Goal: Task Accomplishment & Management: Complete application form

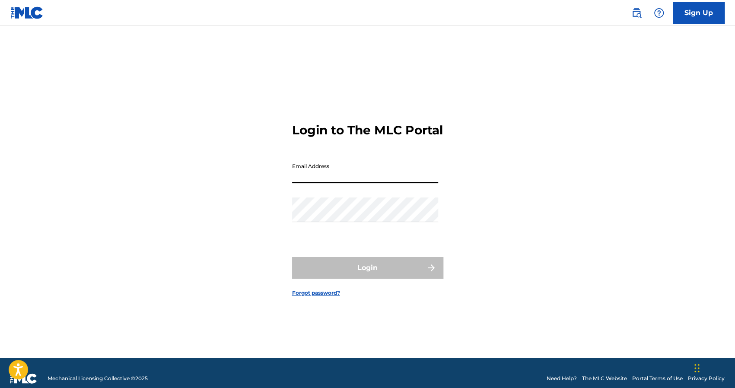
click at [286, 205] on div "Login to The MLC Portal Email Address Password Login Forgot password?" at bounding box center [367, 203] width 605 height 310
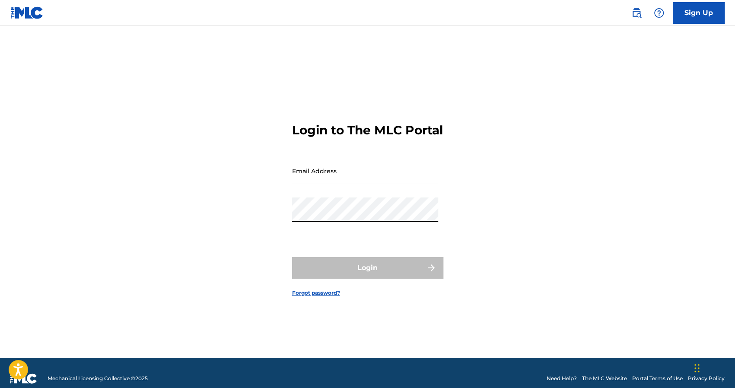
type input "[EMAIL_ADDRESS][DOMAIN_NAME]"
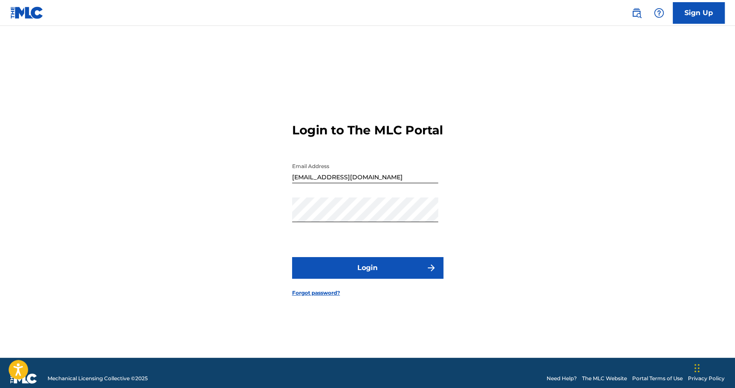
click at [363, 263] on form "Login to The MLC Portal Email Address [EMAIL_ADDRESS][DOMAIN_NAME] Password Log…" at bounding box center [367, 203] width 151 height 310
click at [366, 270] on button "Login" at bounding box center [367, 268] width 151 height 22
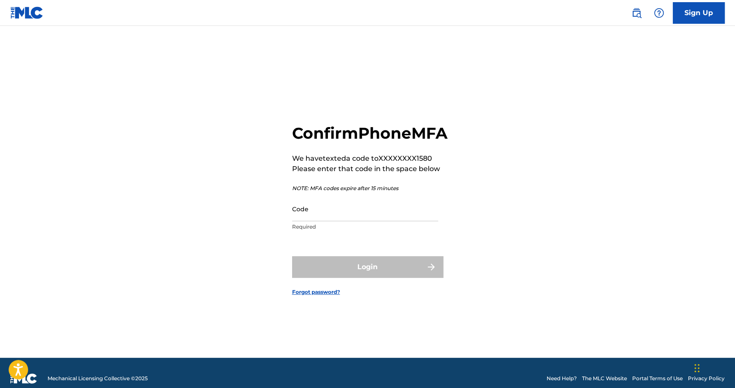
click at [350, 221] on input "Code" at bounding box center [365, 209] width 146 height 25
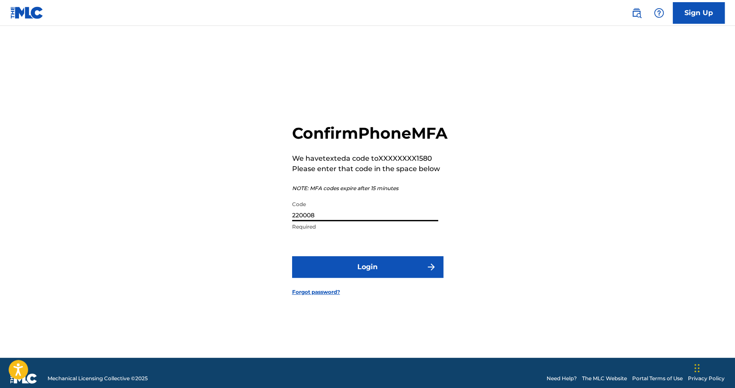
type input "220008"
click at [387, 294] on form "Confirm Phone MFA We have texted a code to XXXXXXXX1580 Please enter that code …" at bounding box center [367, 203] width 151 height 310
click at [387, 278] on button "Login" at bounding box center [367, 267] width 151 height 22
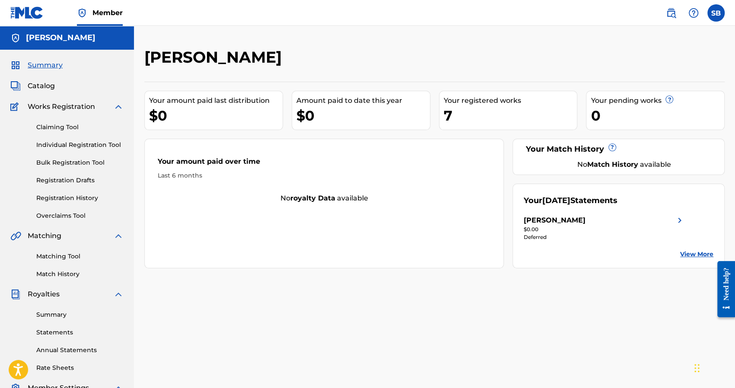
click at [50, 87] on span "Catalog" at bounding box center [41, 86] width 27 height 10
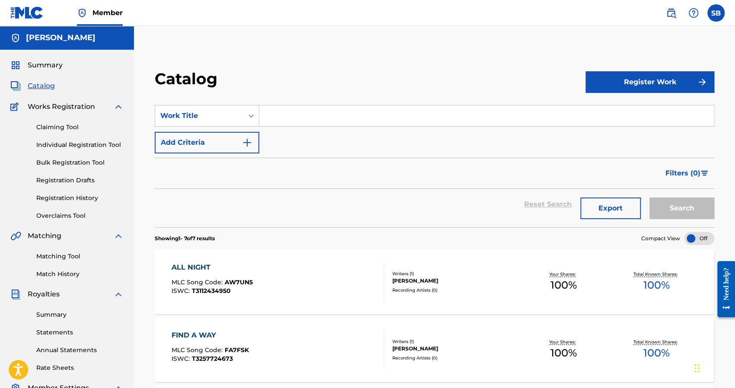
click at [618, 83] on button "Register Work" at bounding box center [650, 82] width 129 height 22
click at [626, 107] on link "Individual" at bounding box center [650, 110] width 129 height 21
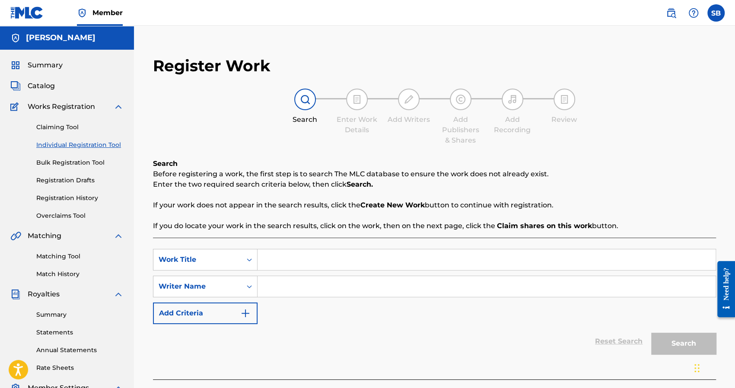
click at [286, 255] on input "Search Form" at bounding box center [487, 259] width 458 height 21
type input "Don't Go"
click at [242, 288] on div "Search Form" at bounding box center [250, 286] width 16 height 21
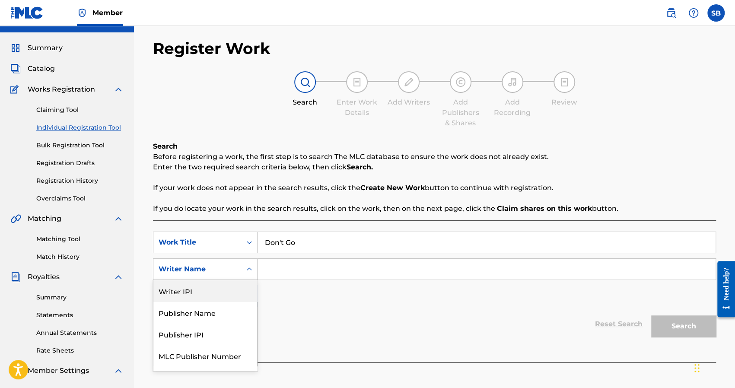
scroll to position [13, 0]
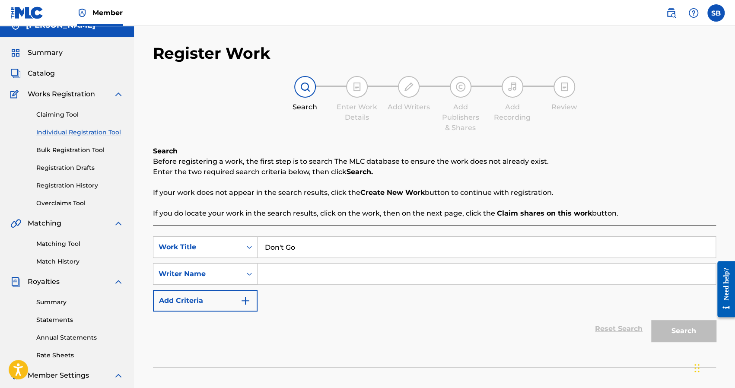
click at [275, 271] on input "Search Form" at bounding box center [487, 274] width 458 height 21
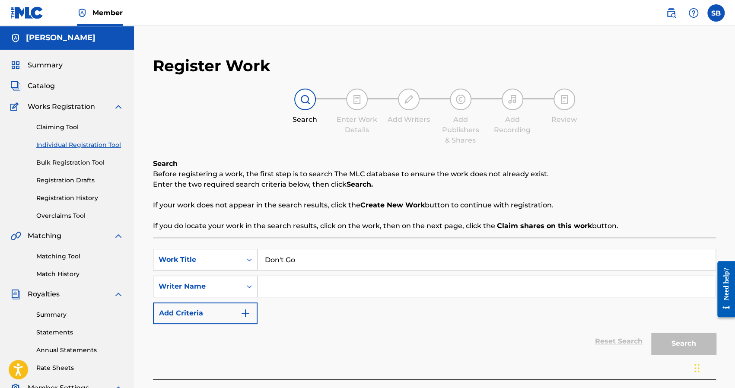
click at [281, 293] on input "Search Form" at bounding box center [487, 286] width 458 height 21
type input "[PERSON_NAME]"
click at [241, 316] on img "Search Form" at bounding box center [245, 313] width 10 height 10
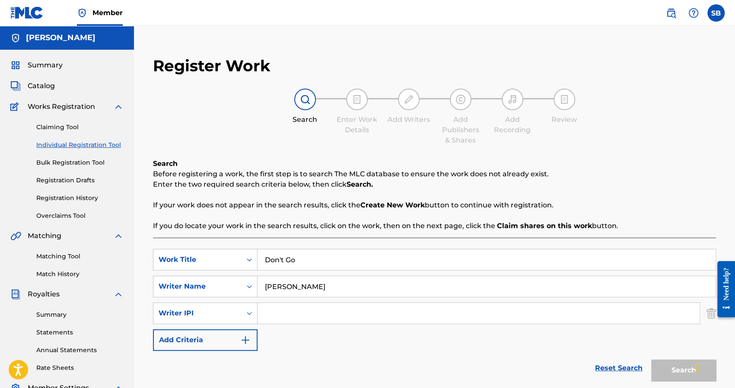
click at [710, 316] on img "Search Form" at bounding box center [712, 314] width 10 height 22
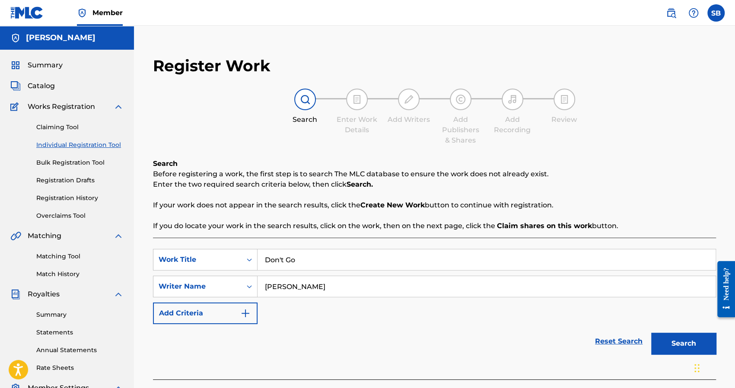
click at [673, 339] on button "Search" at bounding box center [683, 344] width 65 height 22
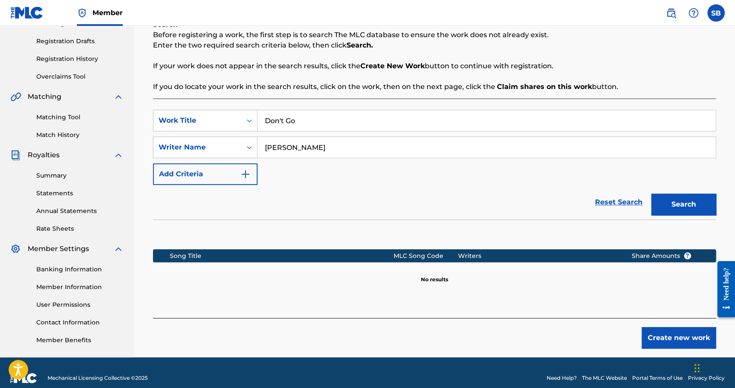
scroll to position [150, 0]
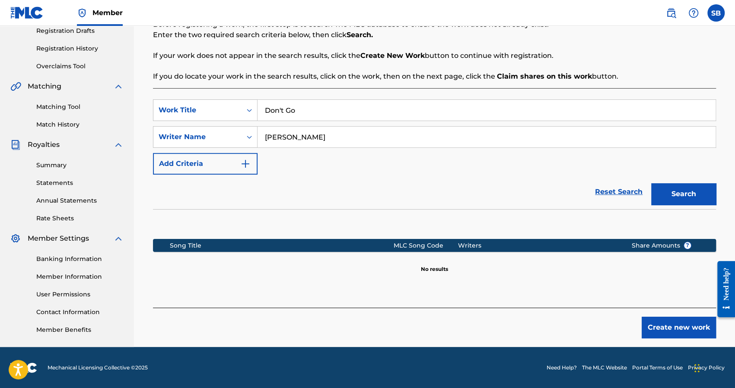
click at [670, 326] on button "Create new work" at bounding box center [679, 328] width 74 height 22
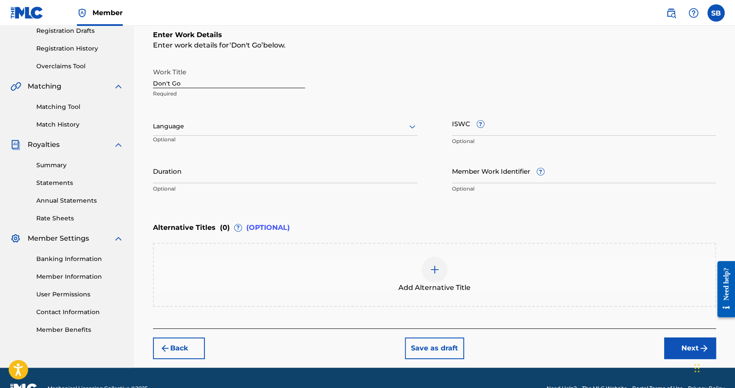
drag, startPoint x: 384, startPoint y: 131, endPoint x: 378, endPoint y: 128, distance: 6.4
click at [383, 131] on div at bounding box center [285, 126] width 264 height 11
click at [266, 145] on div "English" at bounding box center [285, 145] width 264 height 19
click at [458, 131] on input "ISWC ?" at bounding box center [584, 123] width 264 height 25
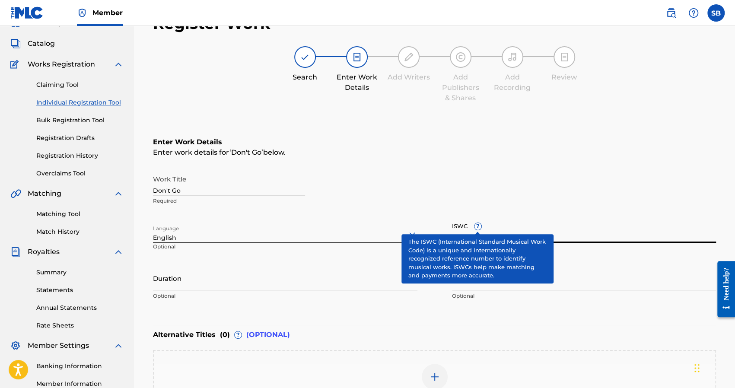
scroll to position [42, 0]
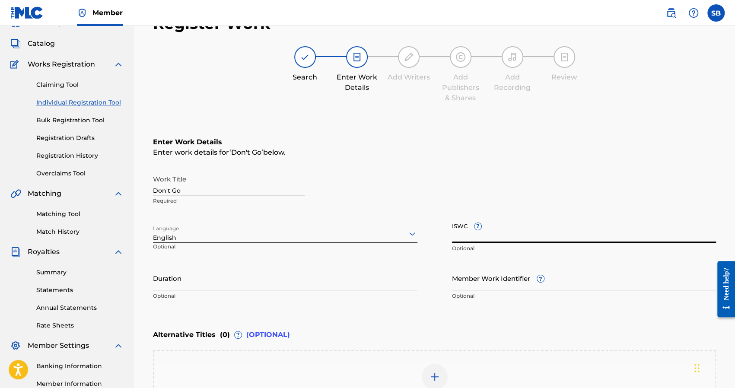
click at [247, 279] on input "Duration" at bounding box center [285, 278] width 264 height 25
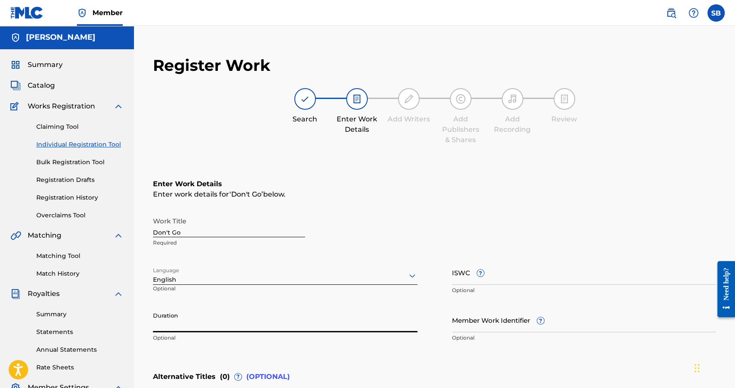
scroll to position [0, 0]
click at [605, 153] on div "Register Work Search Enter Work Details Add Writers Add Publishers & Shares Add…" at bounding box center [434, 283] width 580 height 470
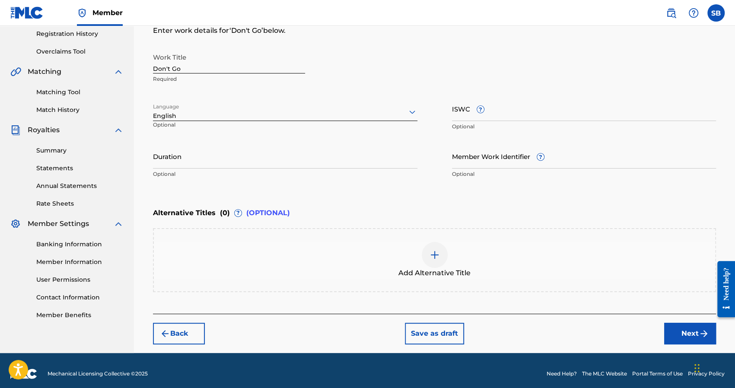
scroll to position [170, 0]
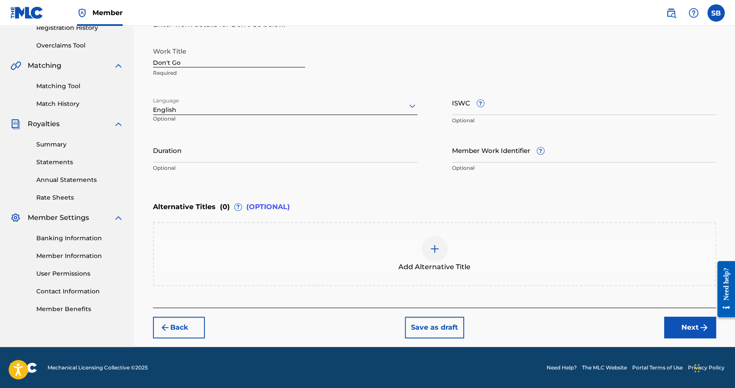
click at [679, 322] on button "Next" at bounding box center [690, 328] width 52 height 22
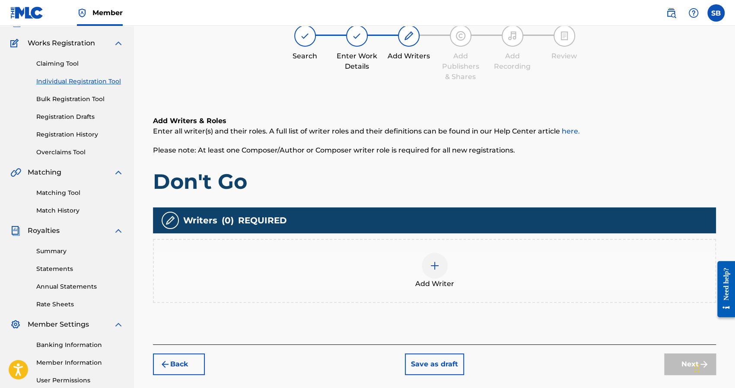
scroll to position [39, 0]
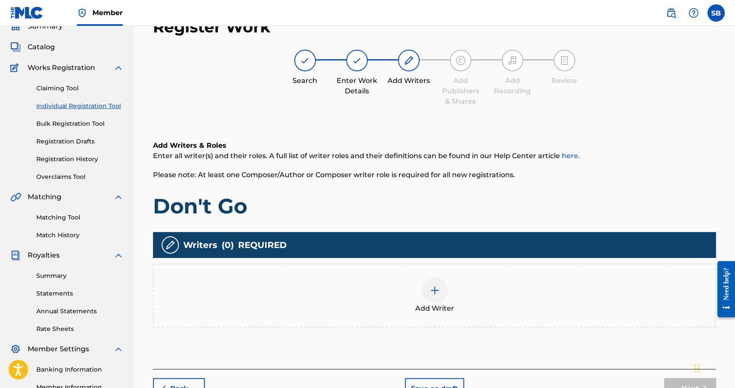
click at [436, 293] on img at bounding box center [435, 290] width 10 height 10
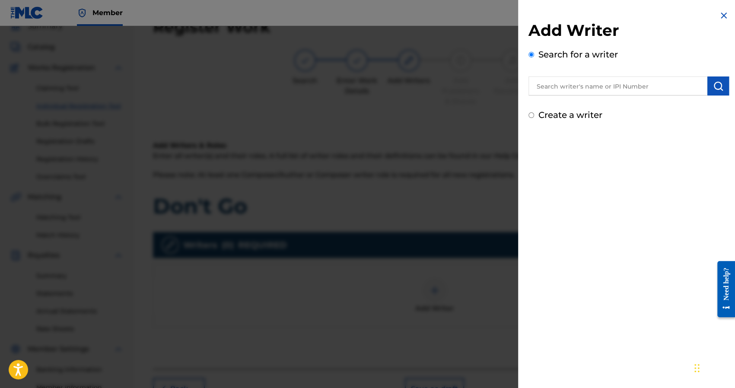
click at [593, 88] on input "text" at bounding box center [618, 85] width 179 height 19
type input "[PERSON_NAME]"
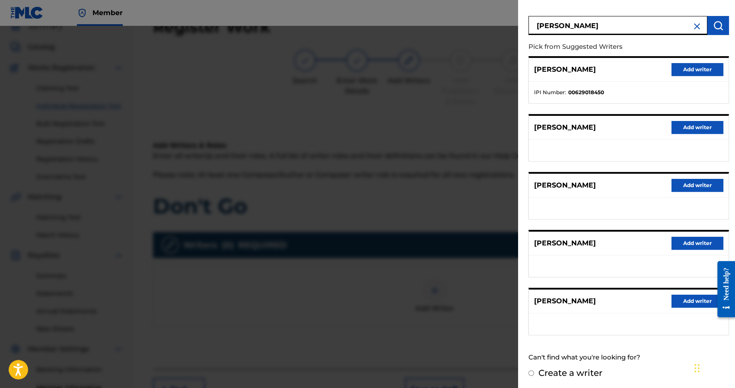
scroll to position [61, 0]
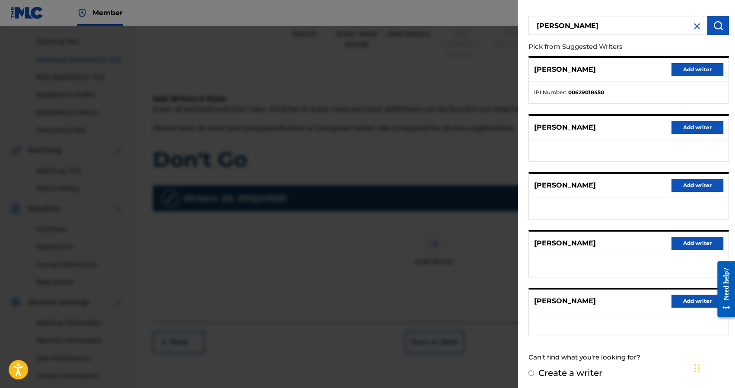
click at [679, 297] on button "Add writer" at bounding box center [698, 301] width 52 height 13
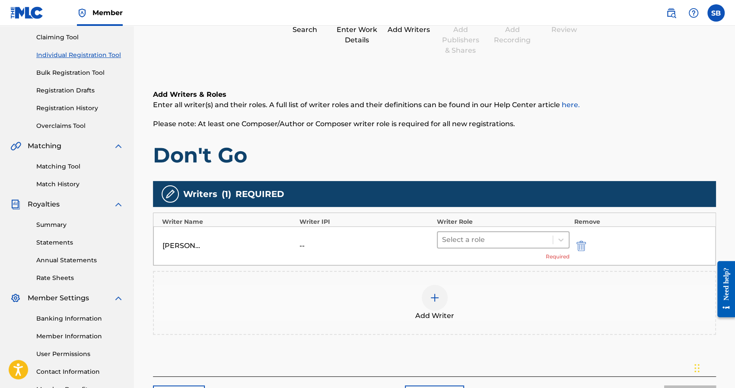
scroll to position [90, 0]
click at [496, 242] on div at bounding box center [495, 240] width 106 height 12
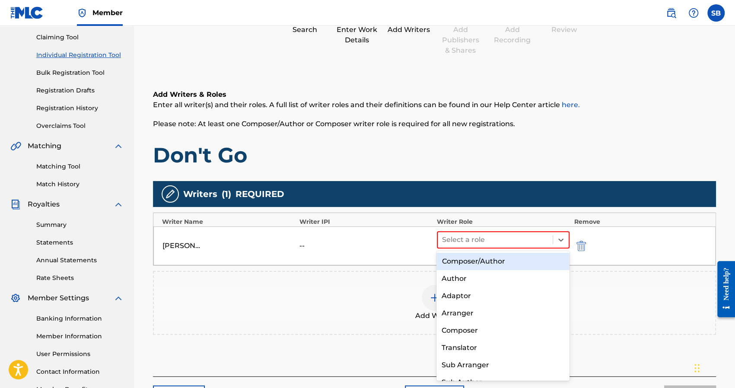
click at [496, 260] on div "Composer/Author" at bounding box center [503, 261] width 133 height 17
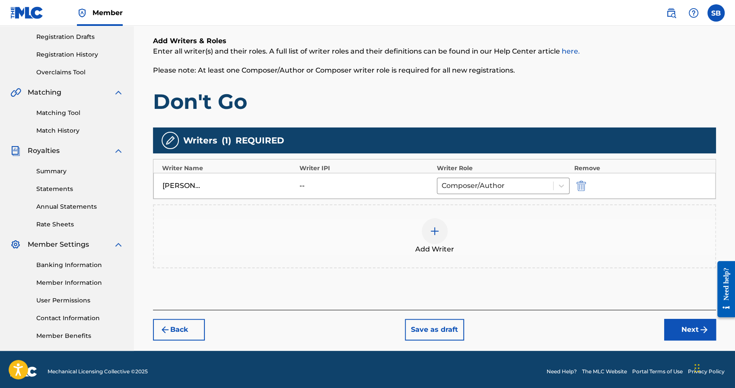
scroll to position [148, 0]
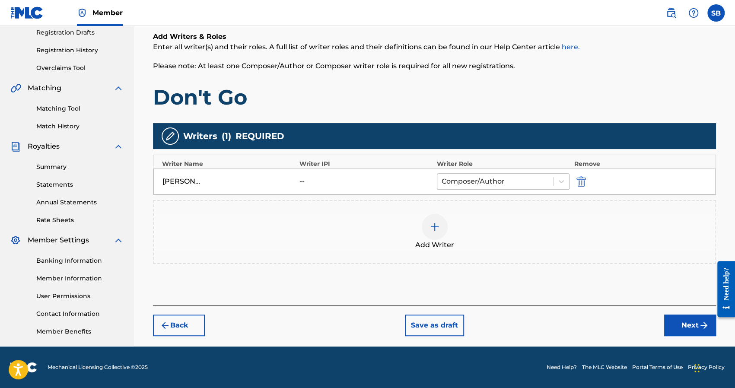
click at [501, 178] on div at bounding box center [495, 181] width 107 height 12
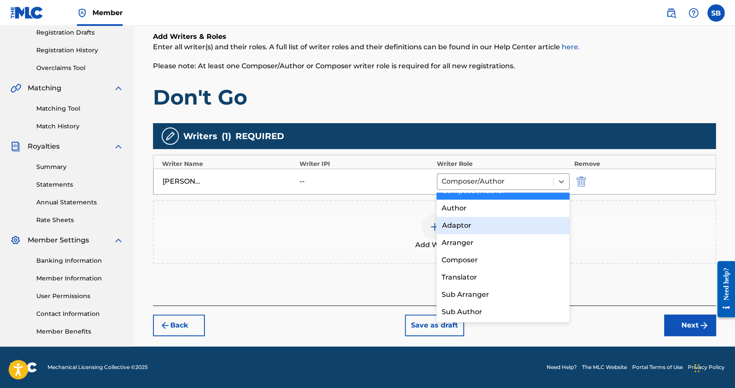
scroll to position [0, 0]
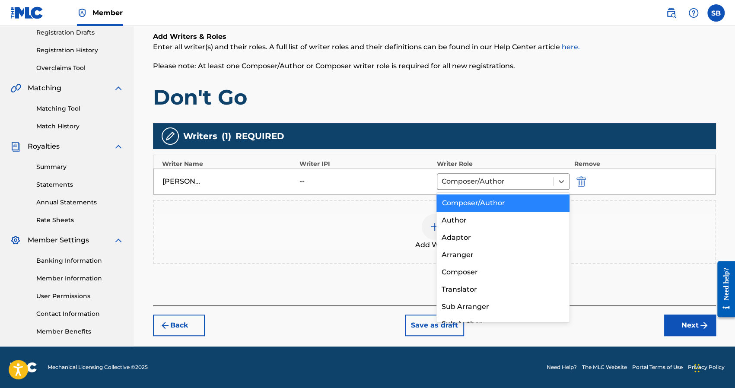
click at [500, 207] on div "Composer/Author" at bounding box center [503, 202] width 133 height 17
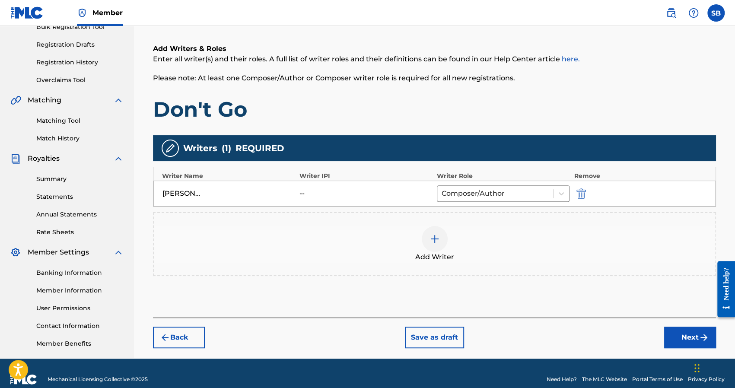
click at [676, 327] on button "Next" at bounding box center [690, 338] width 52 height 22
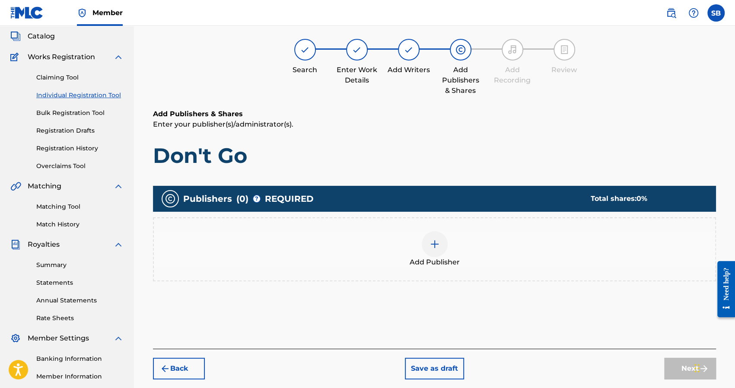
scroll to position [39, 0]
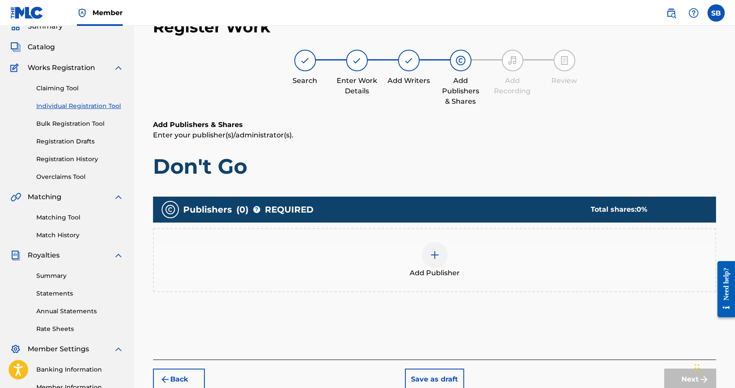
click at [434, 257] on img at bounding box center [435, 255] width 10 height 10
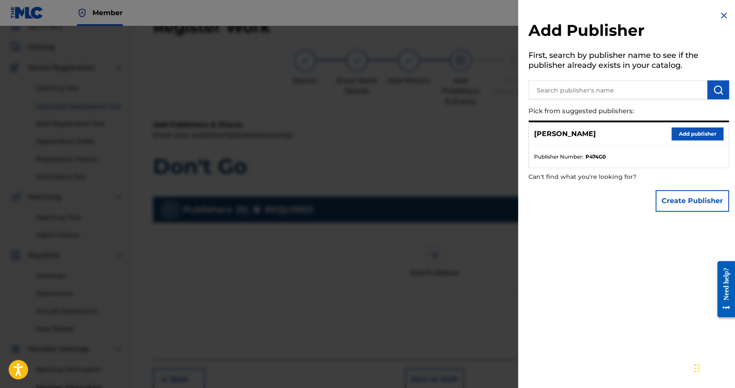
click at [686, 134] on button "Add publisher" at bounding box center [698, 133] width 52 height 13
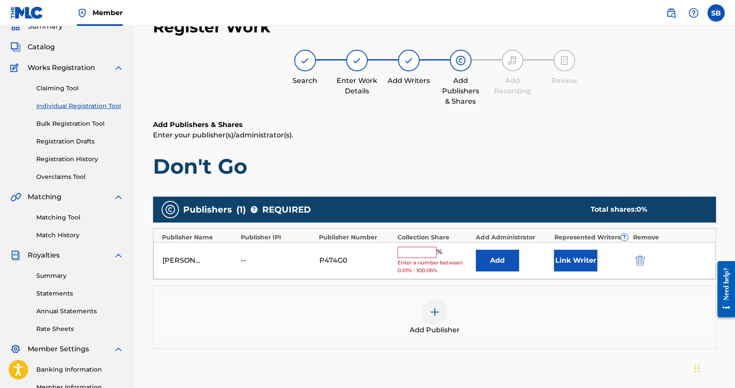
click at [410, 251] on input "text" at bounding box center [417, 252] width 39 height 11
type input "100"
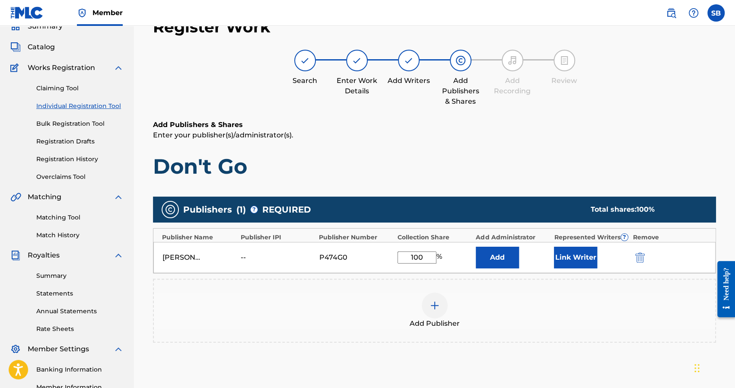
click at [500, 261] on button "Add" at bounding box center [497, 258] width 43 height 22
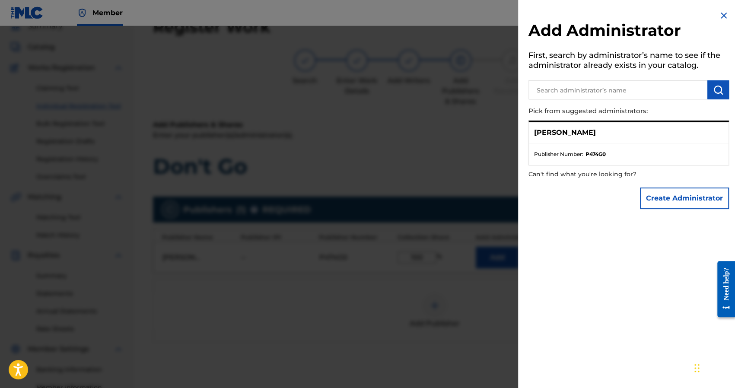
click at [576, 134] on p "[PERSON_NAME]" at bounding box center [565, 132] width 62 height 10
click at [721, 10] on img at bounding box center [724, 15] width 10 height 10
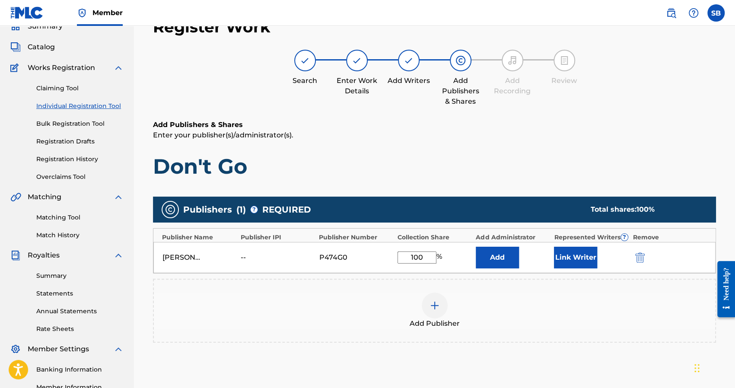
click at [585, 251] on button "Link Writer" at bounding box center [575, 258] width 43 height 22
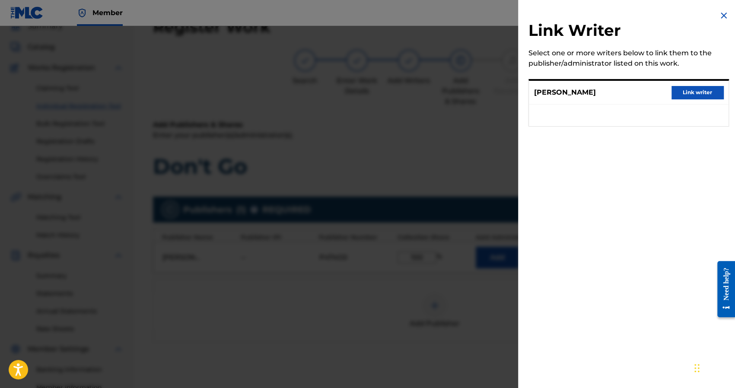
click at [687, 92] on button "Link writer" at bounding box center [698, 92] width 52 height 13
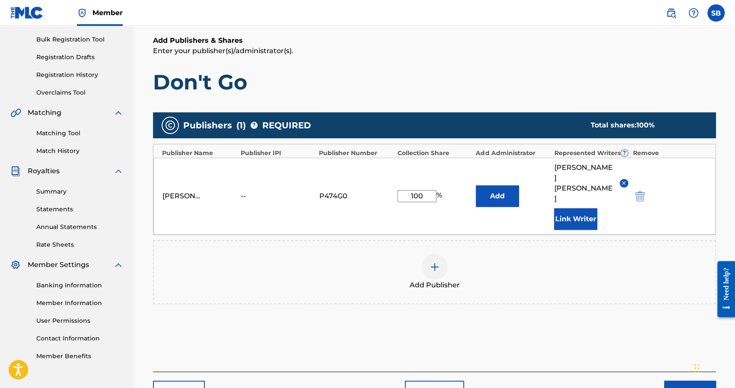
scroll to position [166, 0]
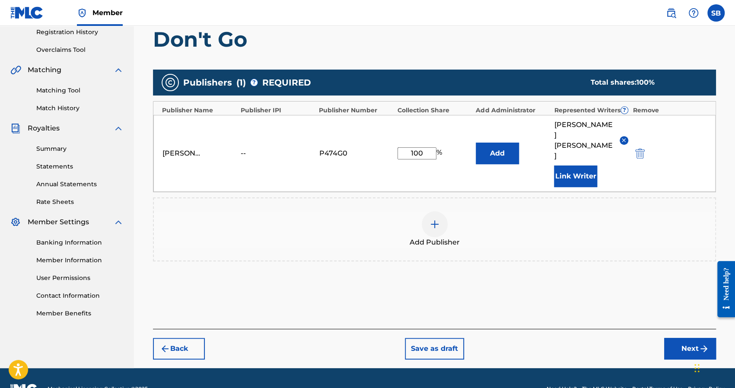
click at [693, 338] on button "Next" at bounding box center [690, 349] width 52 height 22
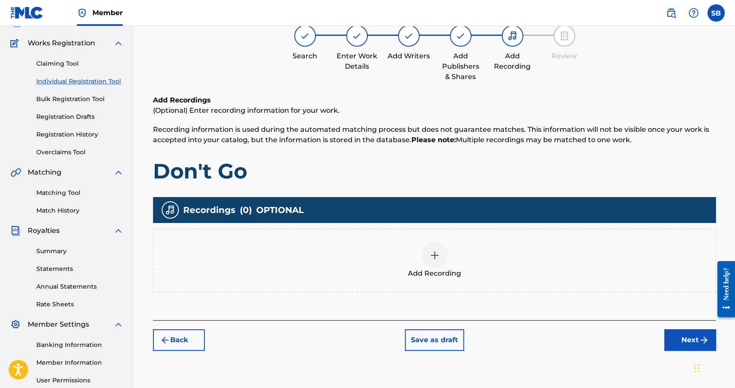
scroll to position [39, 0]
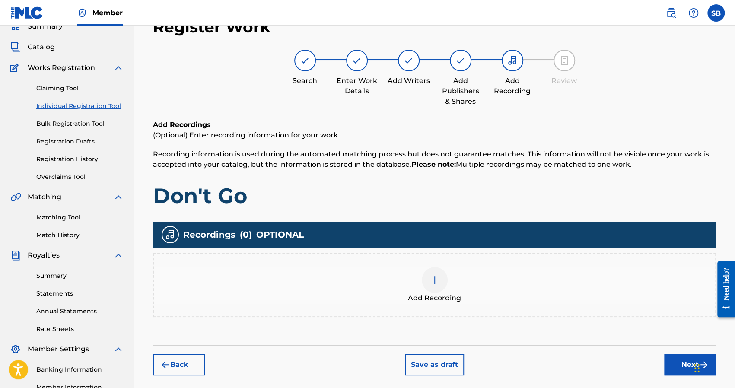
click at [440, 282] on div at bounding box center [435, 280] width 26 height 26
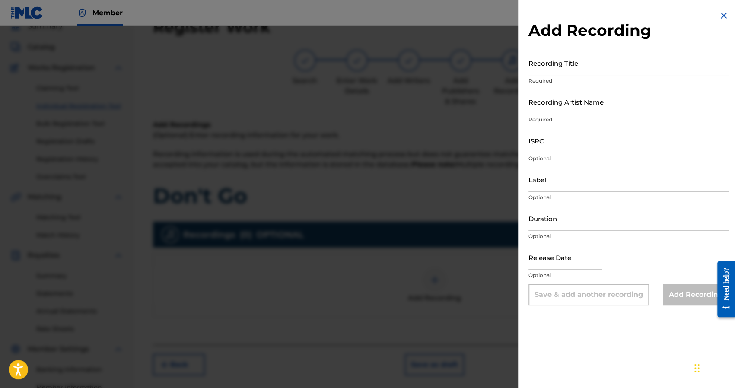
click at [561, 67] on input "Recording Title" at bounding box center [629, 63] width 201 height 25
type input "Don't Go"
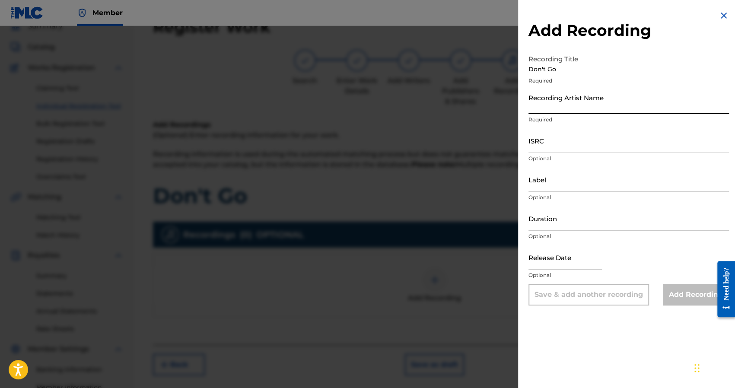
click at [569, 102] on input "Recording Artist Name" at bounding box center [629, 101] width 201 height 25
type input "[PERSON_NAME]"
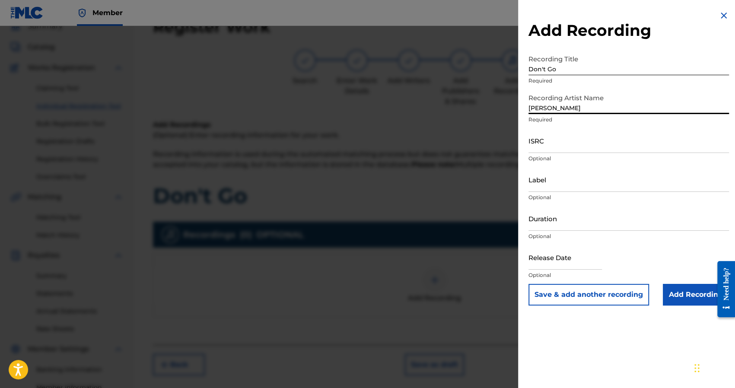
click at [572, 141] on input "ISRC" at bounding box center [629, 140] width 201 height 25
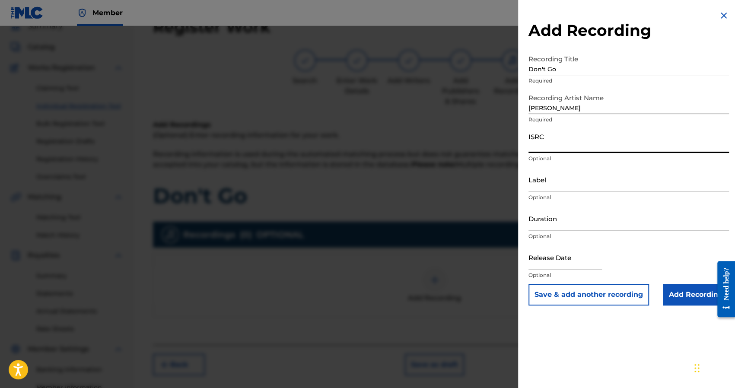
paste input "QZWFP2577499"
type input "QZWFP2577499"
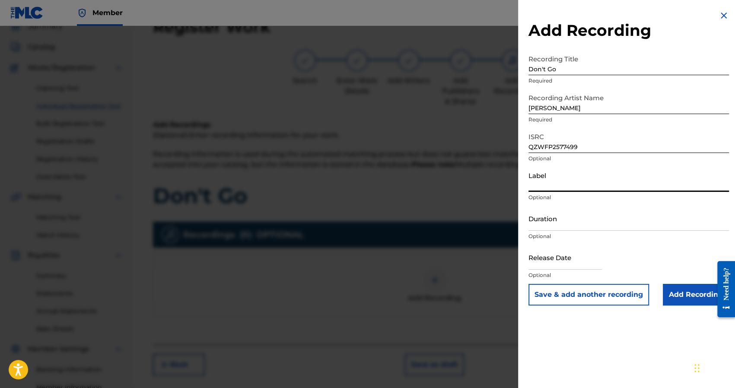
click at [570, 184] on input "Label" at bounding box center [629, 179] width 201 height 25
type input "[PERSON_NAME] Music LLC"
click at [585, 223] on input "Duration" at bounding box center [629, 218] width 201 height 25
click at [575, 262] on input "text" at bounding box center [565, 257] width 73 height 25
select select "7"
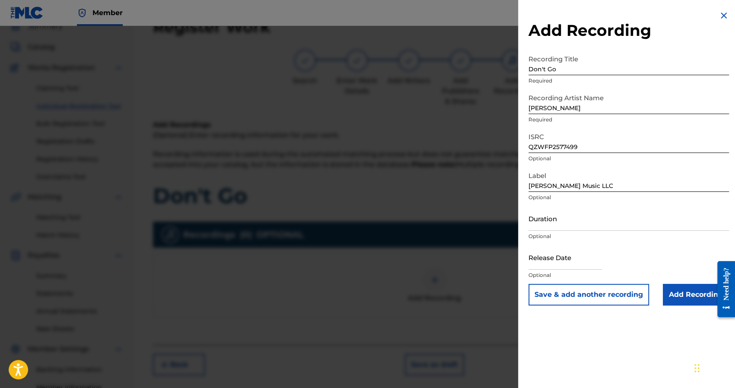
select select "2025"
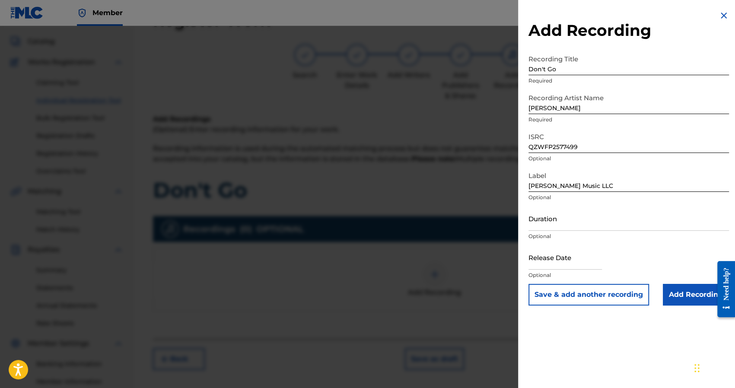
scroll to position [0, 0]
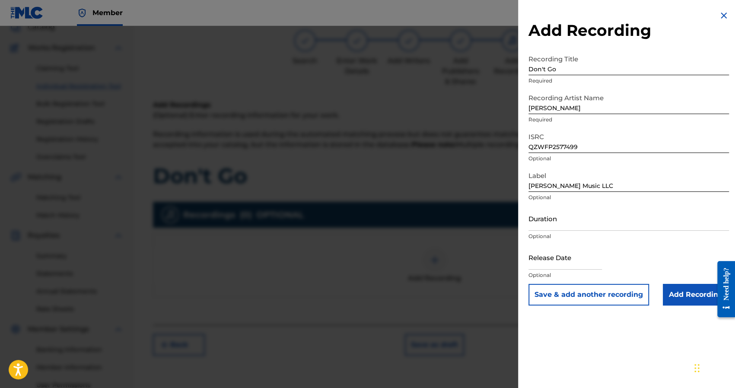
select select "7"
select select "2025"
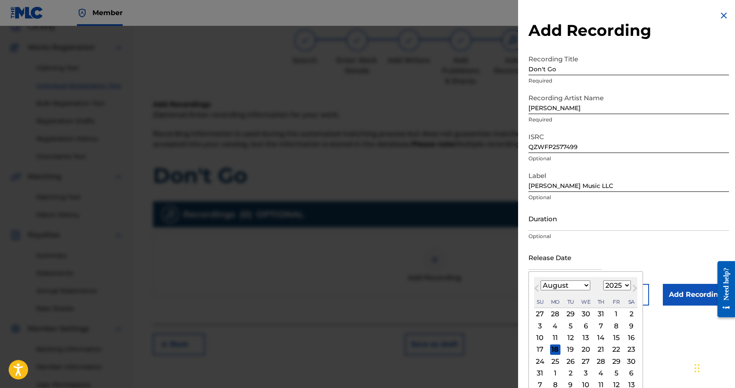
click at [565, 255] on input "text" at bounding box center [565, 257] width 73 height 25
click at [613, 347] on div "22" at bounding box center [616, 349] width 10 height 10
type input "[DATE]"
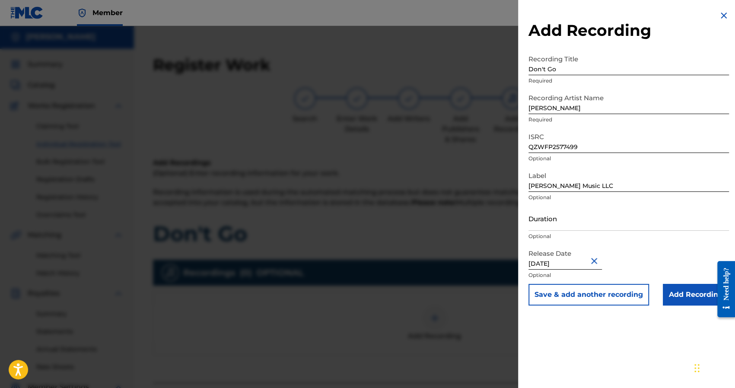
scroll to position [0, 0]
click at [671, 294] on input "Add Recording" at bounding box center [696, 295] width 66 height 22
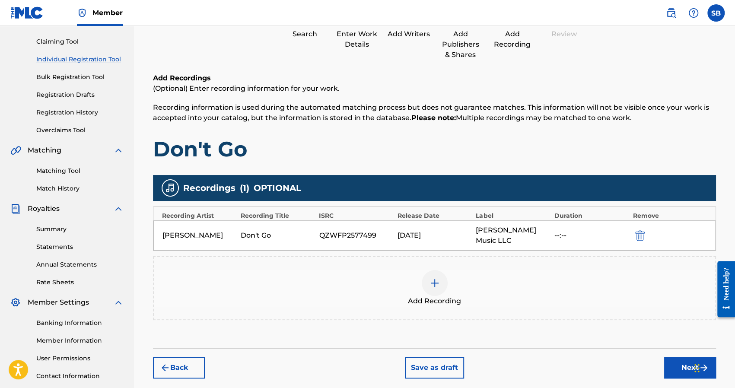
scroll to position [86, 0]
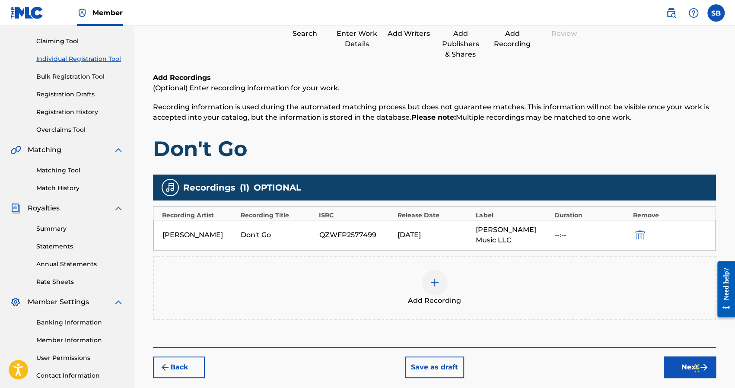
click at [673, 358] on button "Next" at bounding box center [690, 368] width 52 height 22
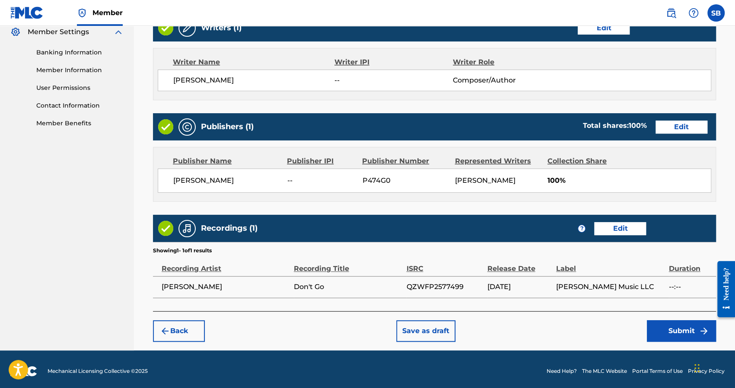
scroll to position [358, 0]
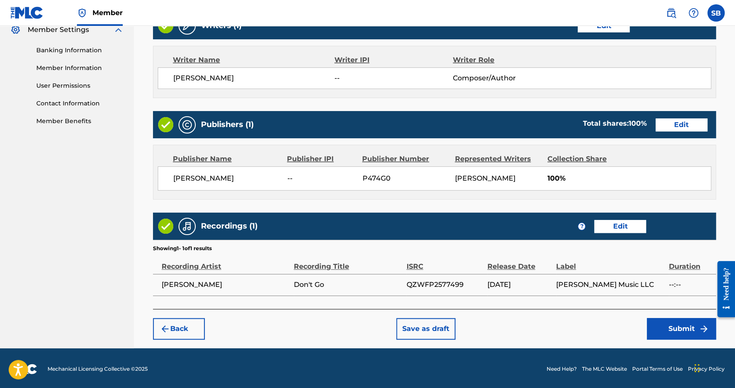
click at [665, 330] on button "Submit" at bounding box center [681, 329] width 69 height 22
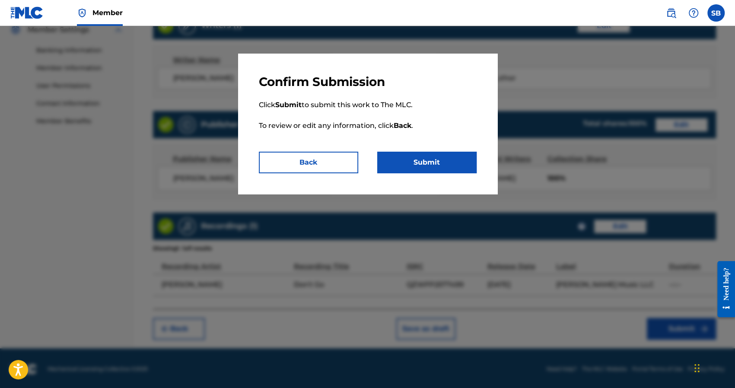
click at [404, 163] on button "Submit" at bounding box center [426, 163] width 99 height 22
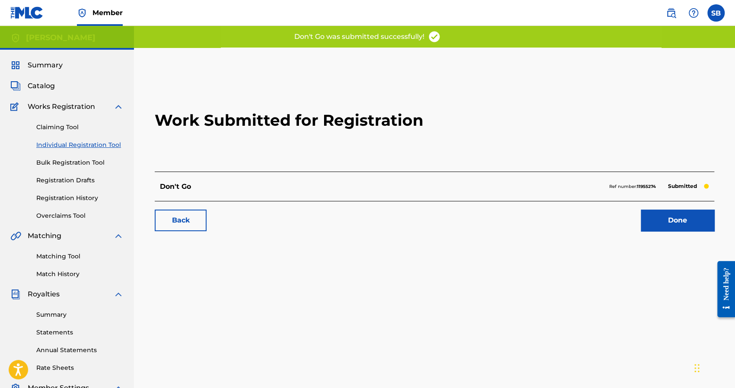
click at [665, 210] on link "Done" at bounding box center [677, 221] width 73 height 22
